Goal: Task Accomplishment & Management: Use online tool/utility

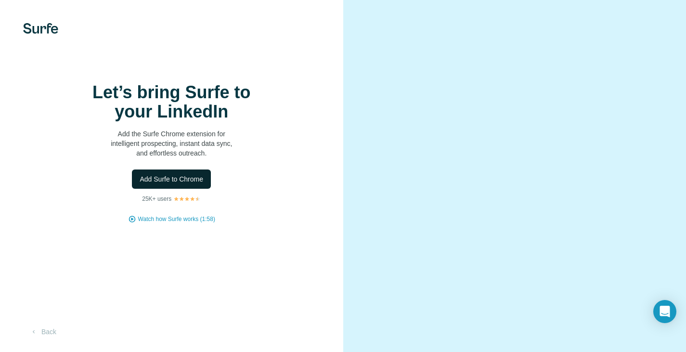
click at [187, 184] on span "Add Surfe to Chrome" at bounding box center [172, 179] width 64 height 10
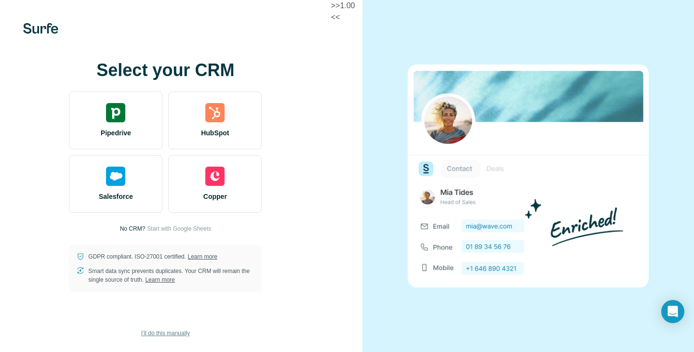
click at [175, 336] on span "I’ll do this manually" at bounding box center [165, 333] width 49 height 9
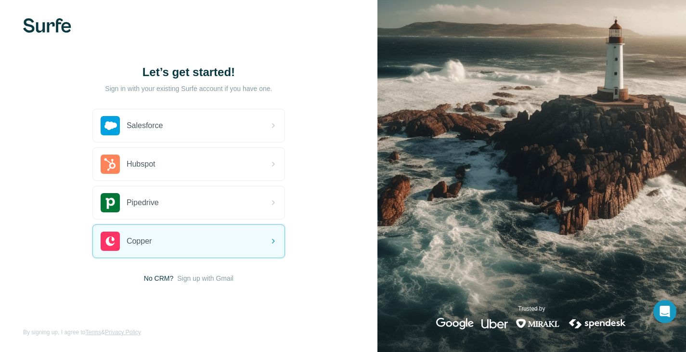
scroll to position [5, 0]
click at [205, 281] on span "Sign up with Gmail" at bounding box center [205, 278] width 56 height 10
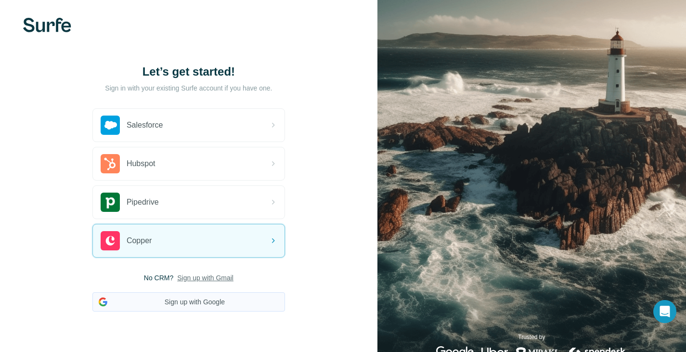
scroll to position [34, 0]
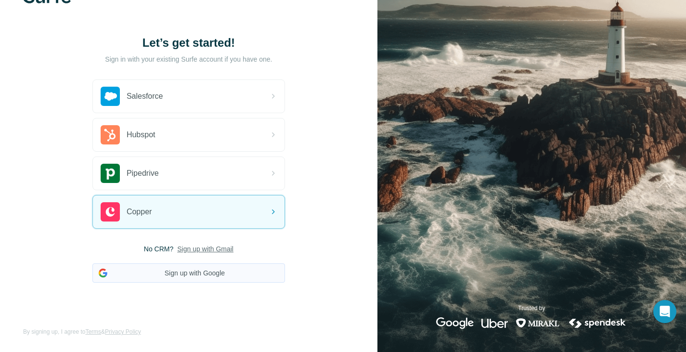
click at [209, 277] on button "Sign up with Google" at bounding box center [188, 272] width 193 height 19
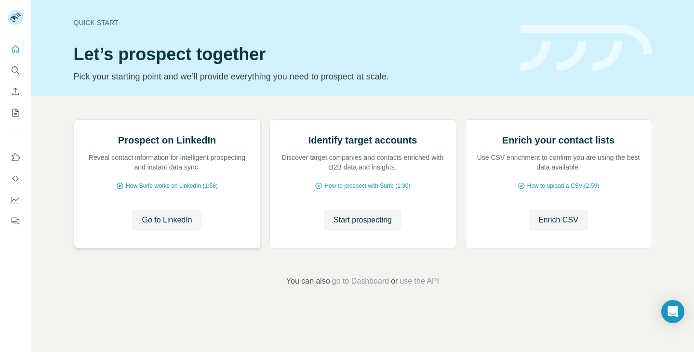
scroll to position [62, 0]
click at [143, 226] on span "Go to LinkedIn" at bounding box center [167, 220] width 50 height 12
click at [357, 226] on span "Start prospecting" at bounding box center [362, 220] width 58 height 12
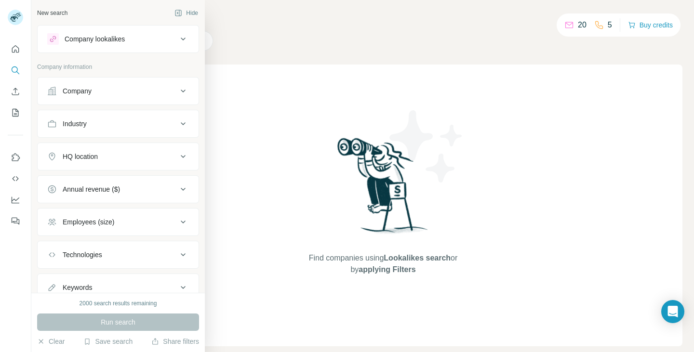
scroll to position [36, 0]
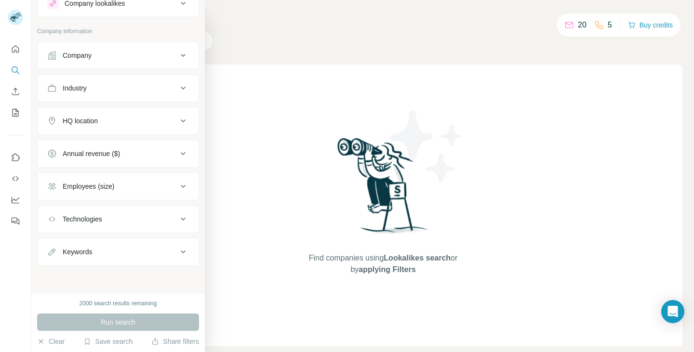
click at [168, 118] on div "HQ location" at bounding box center [112, 121] width 130 height 10
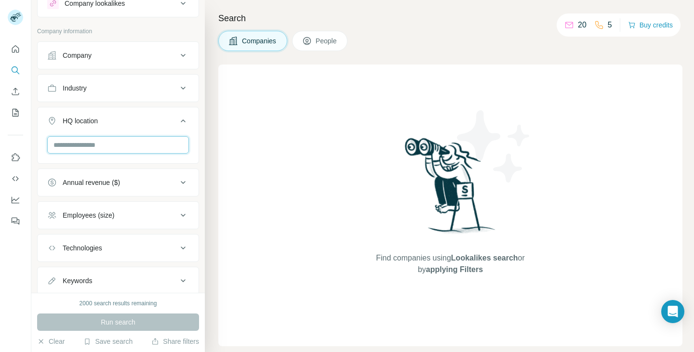
click at [152, 148] on input "text" at bounding box center [118, 144] width 142 height 17
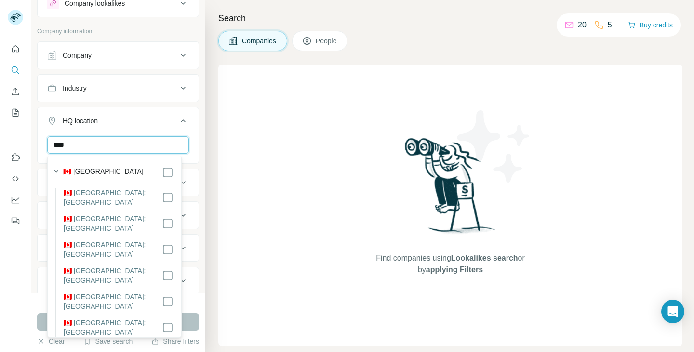
type input "****"
click at [115, 176] on div "🇨🇦 Canada" at bounding box center [118, 173] width 110 height 12
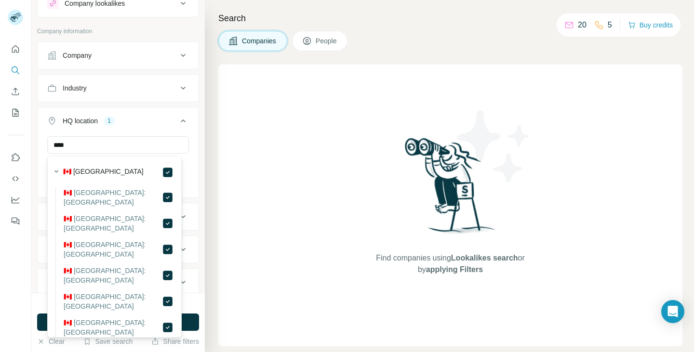
click at [149, 116] on div "HQ location 1" at bounding box center [112, 121] width 130 height 10
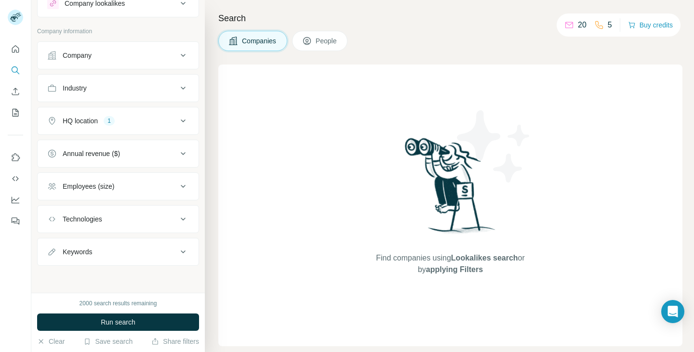
click at [150, 255] on div "Keywords" at bounding box center [112, 252] width 130 height 10
click at [127, 89] on div "Industry" at bounding box center [112, 88] width 130 height 10
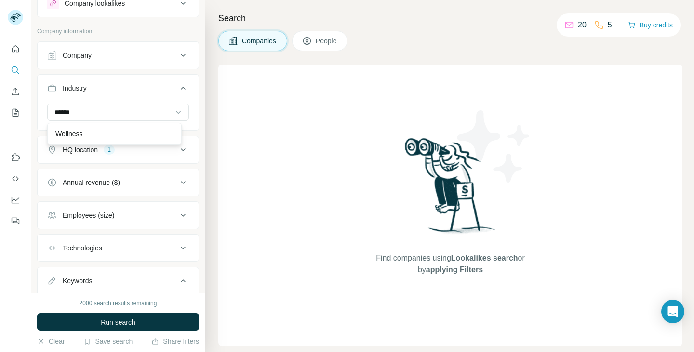
type input "******"
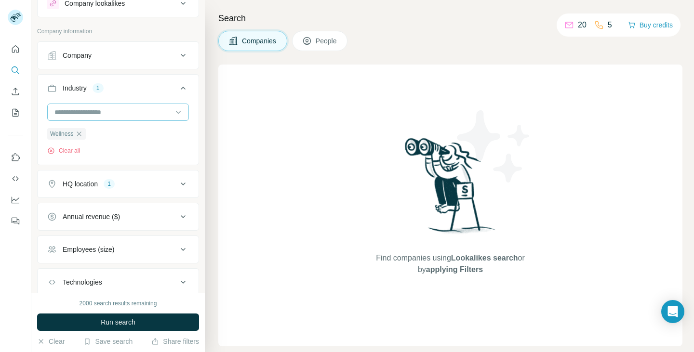
click at [110, 107] on input at bounding box center [112, 112] width 119 height 11
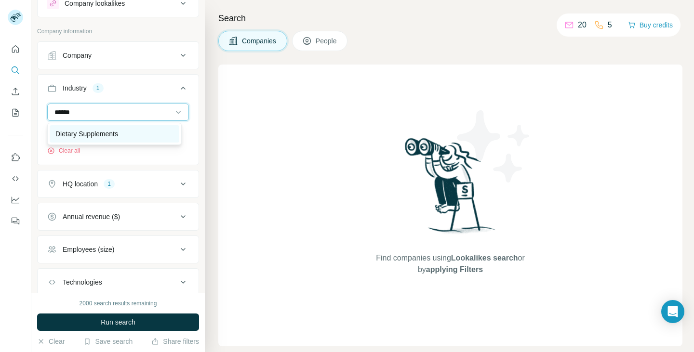
type input "******"
click at [149, 137] on div "Dietary Supplements" at bounding box center [114, 134] width 118 height 10
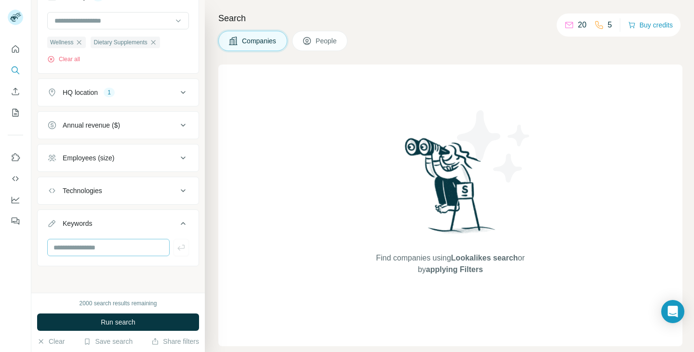
scroll to position [128, 0]
click at [100, 248] on input "text" at bounding box center [108, 246] width 122 height 17
type input "**********"
click at [150, 266] on div "**********" at bounding box center [117, 146] width 173 height 293
click at [176, 249] on icon "button" at bounding box center [181, 247] width 10 height 10
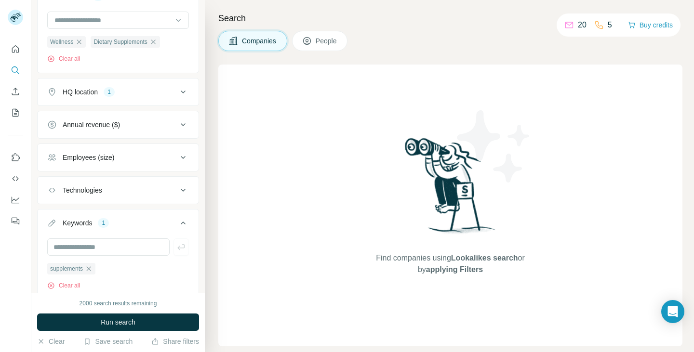
click at [177, 223] on icon at bounding box center [183, 223] width 12 height 12
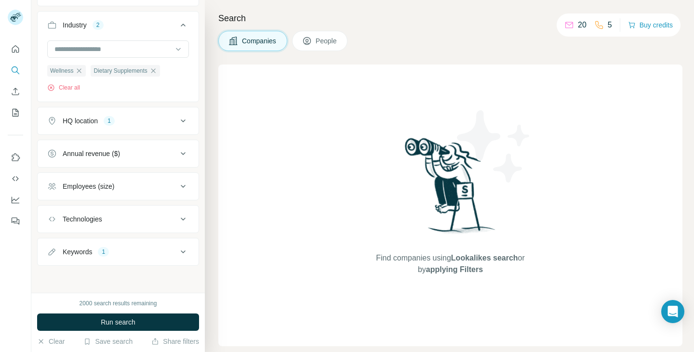
click at [127, 253] on div "Keywords 1" at bounding box center [112, 252] width 130 height 10
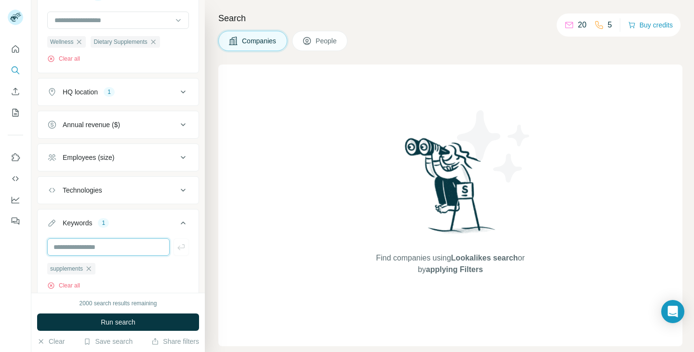
click at [111, 245] on input "text" at bounding box center [108, 246] width 122 height 17
type input "********"
click at [173, 252] on button "button" at bounding box center [180, 246] width 15 height 17
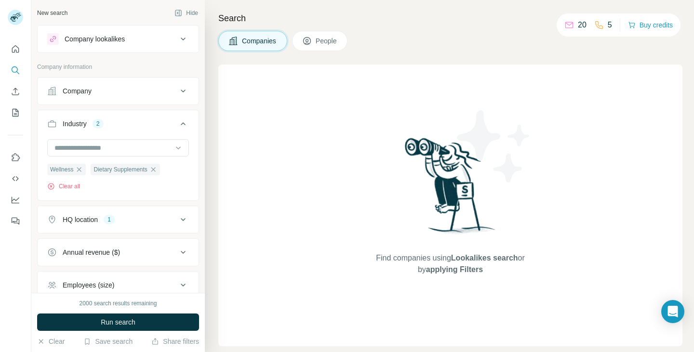
scroll to position [144, 0]
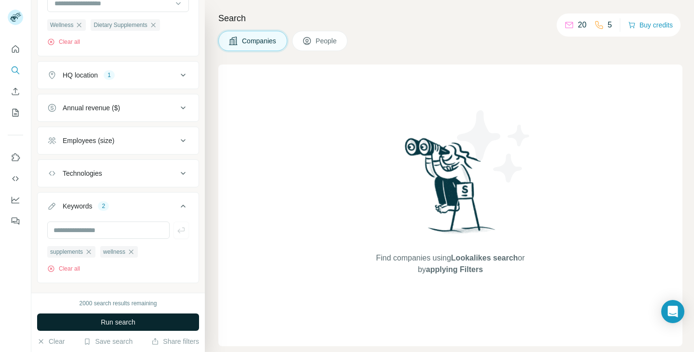
click at [159, 318] on button "Run search" at bounding box center [118, 322] width 162 height 17
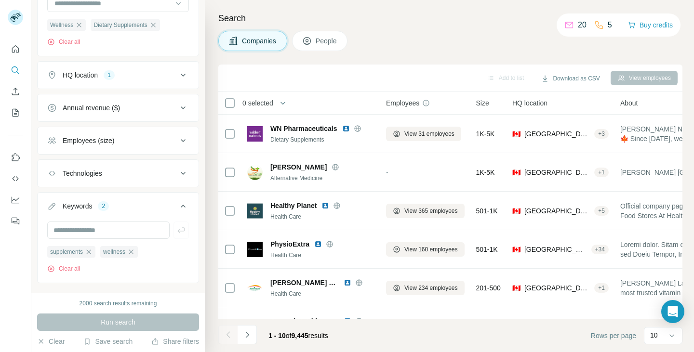
click at [320, 39] on span "People" at bounding box center [326, 41] width 22 height 10
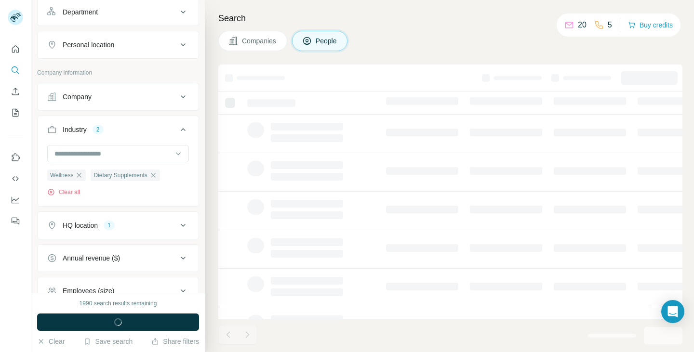
scroll to position [295, 0]
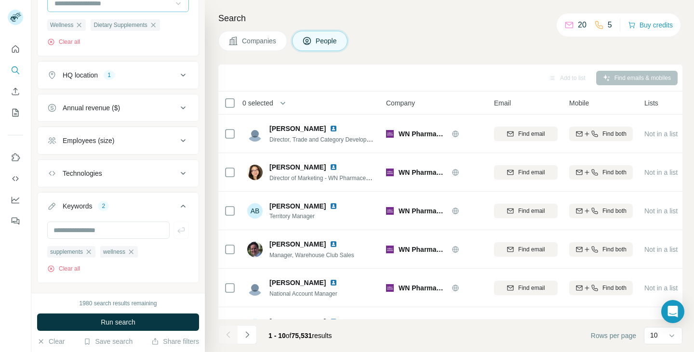
scroll to position [150, 0]
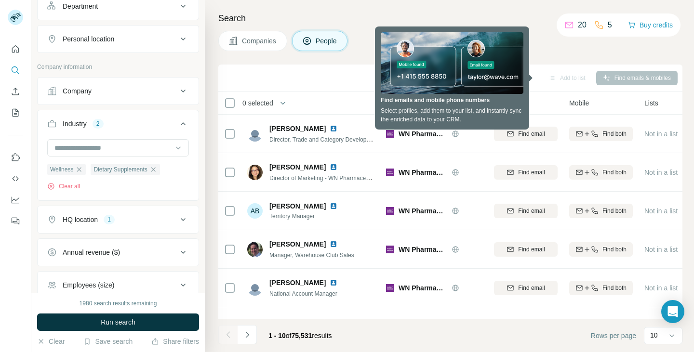
click at [566, 58] on div "Search Companies People Add to list Find emails & mobiles 0 selected People Com…" at bounding box center [449, 176] width 489 height 352
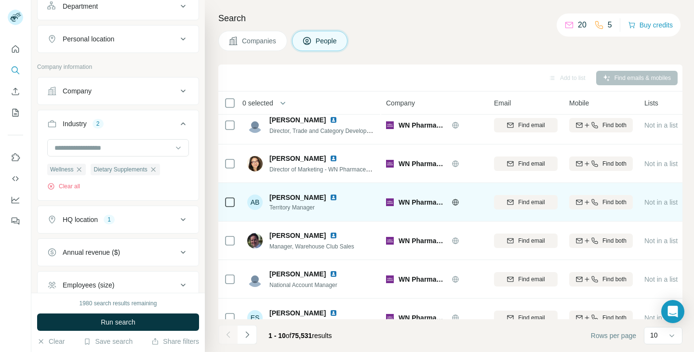
scroll to position [0, 0]
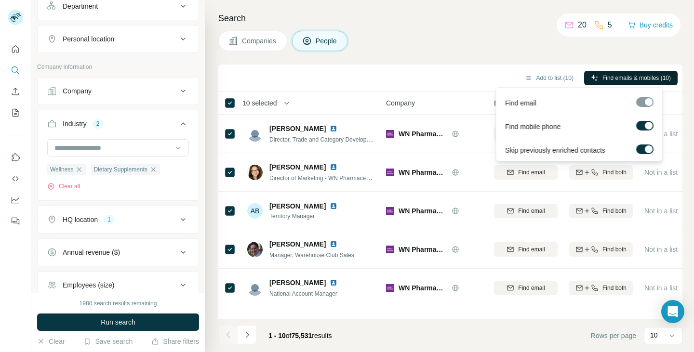
click at [665, 76] on span "Find emails & mobiles (10)" at bounding box center [636, 78] width 68 height 9
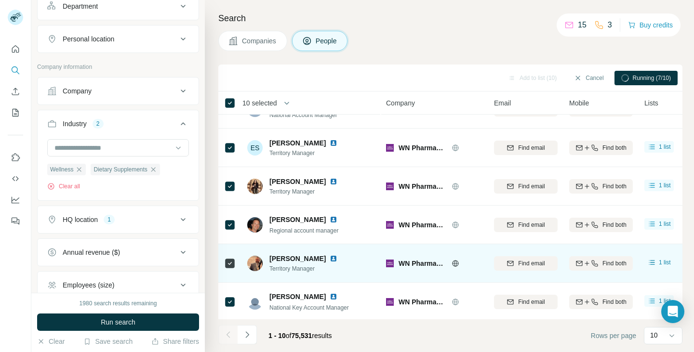
scroll to position [185, 0]
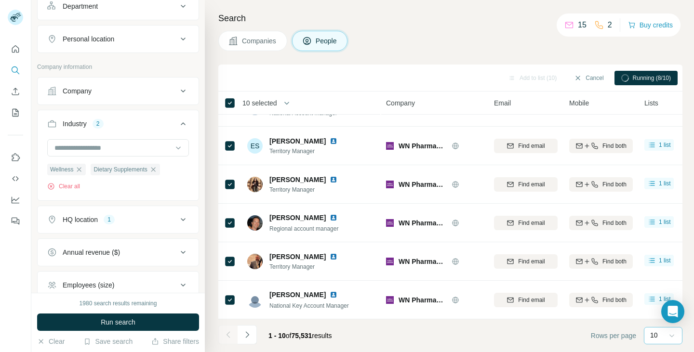
click at [671, 340] on icon at bounding box center [672, 336] width 10 height 10
click at [655, 262] on p "60" at bounding box center [656, 258] width 8 height 10
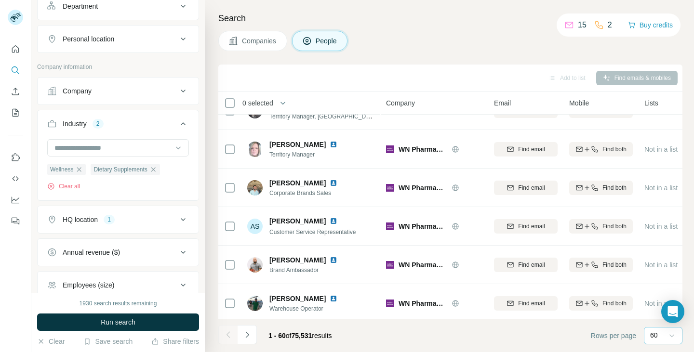
scroll to position [523, 0]
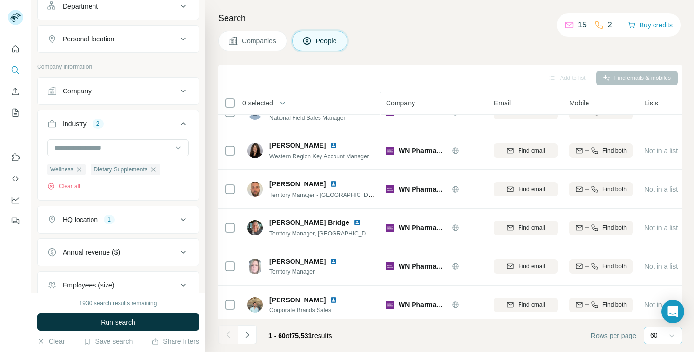
drag, startPoint x: 296, startPoint y: 335, endPoint x: 319, endPoint y: 337, distance: 23.2
click at [312, 337] on span "75,531" at bounding box center [301, 336] width 21 height 8
click at [354, 331] on footer "1 - 60 of 75,531 results Rows per page 60" at bounding box center [450, 335] width 464 height 33
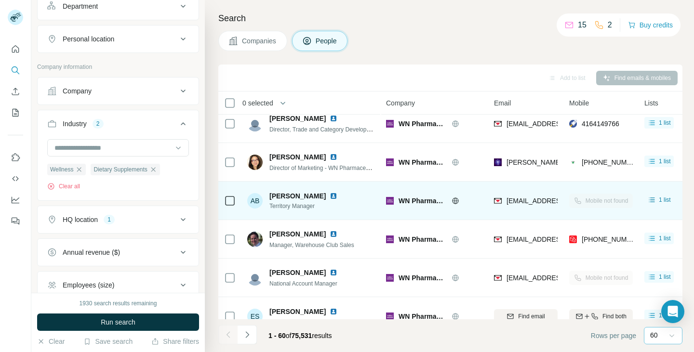
scroll to position [0, 0]
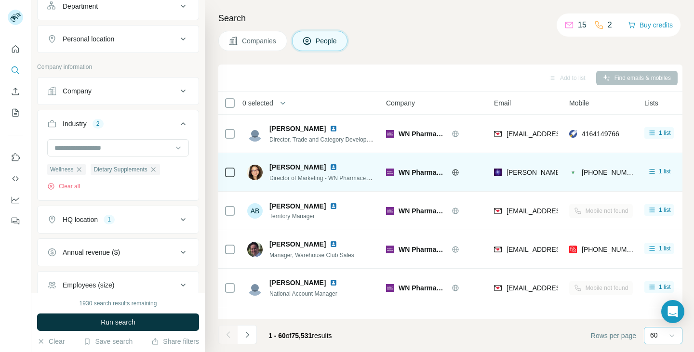
click at [329, 166] on img at bounding box center [333, 167] width 8 height 8
